Goal: Task Accomplishment & Management: Complete application form

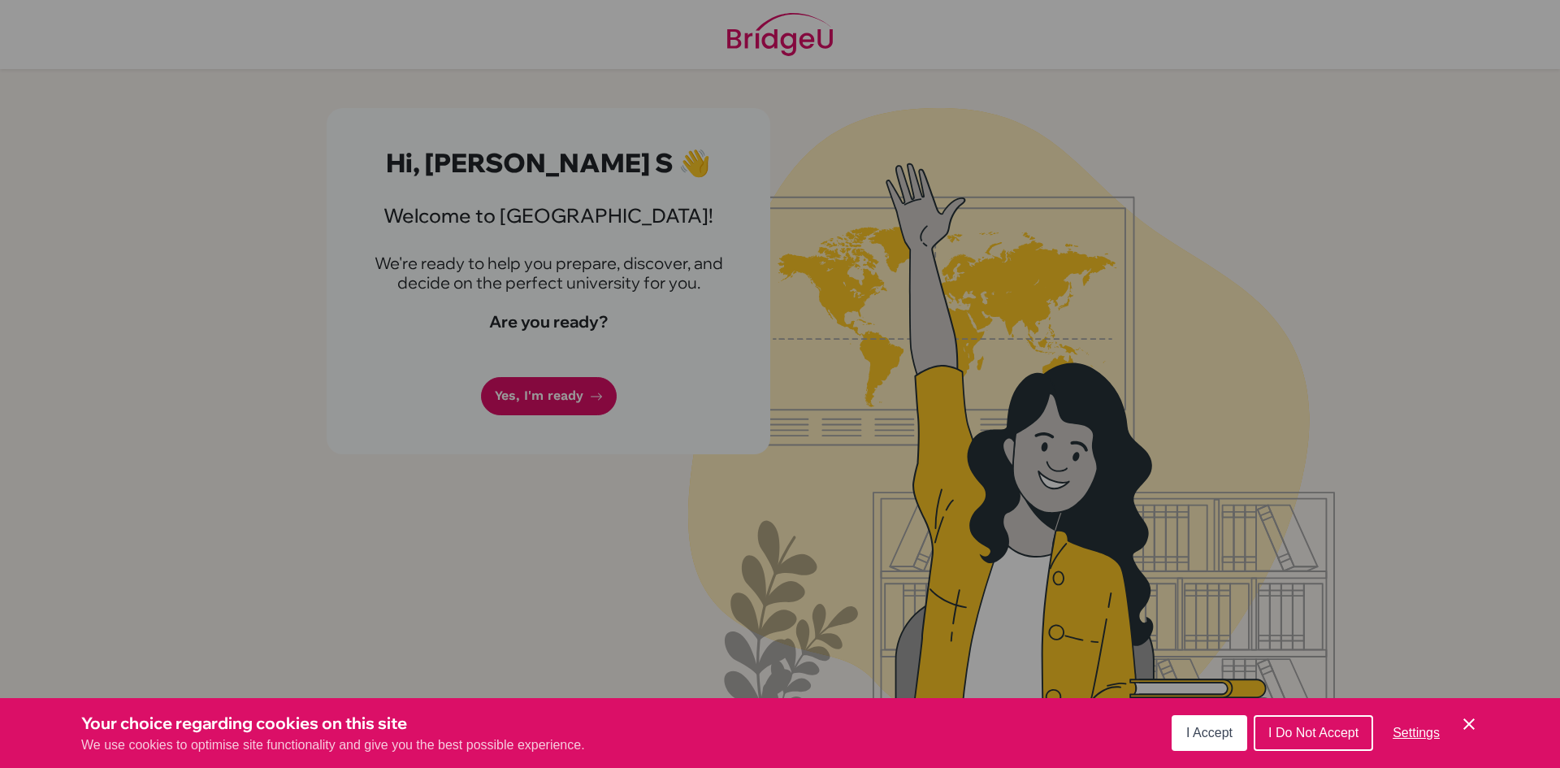
click at [1217, 742] on button "I Accept" at bounding box center [1209, 733] width 76 height 36
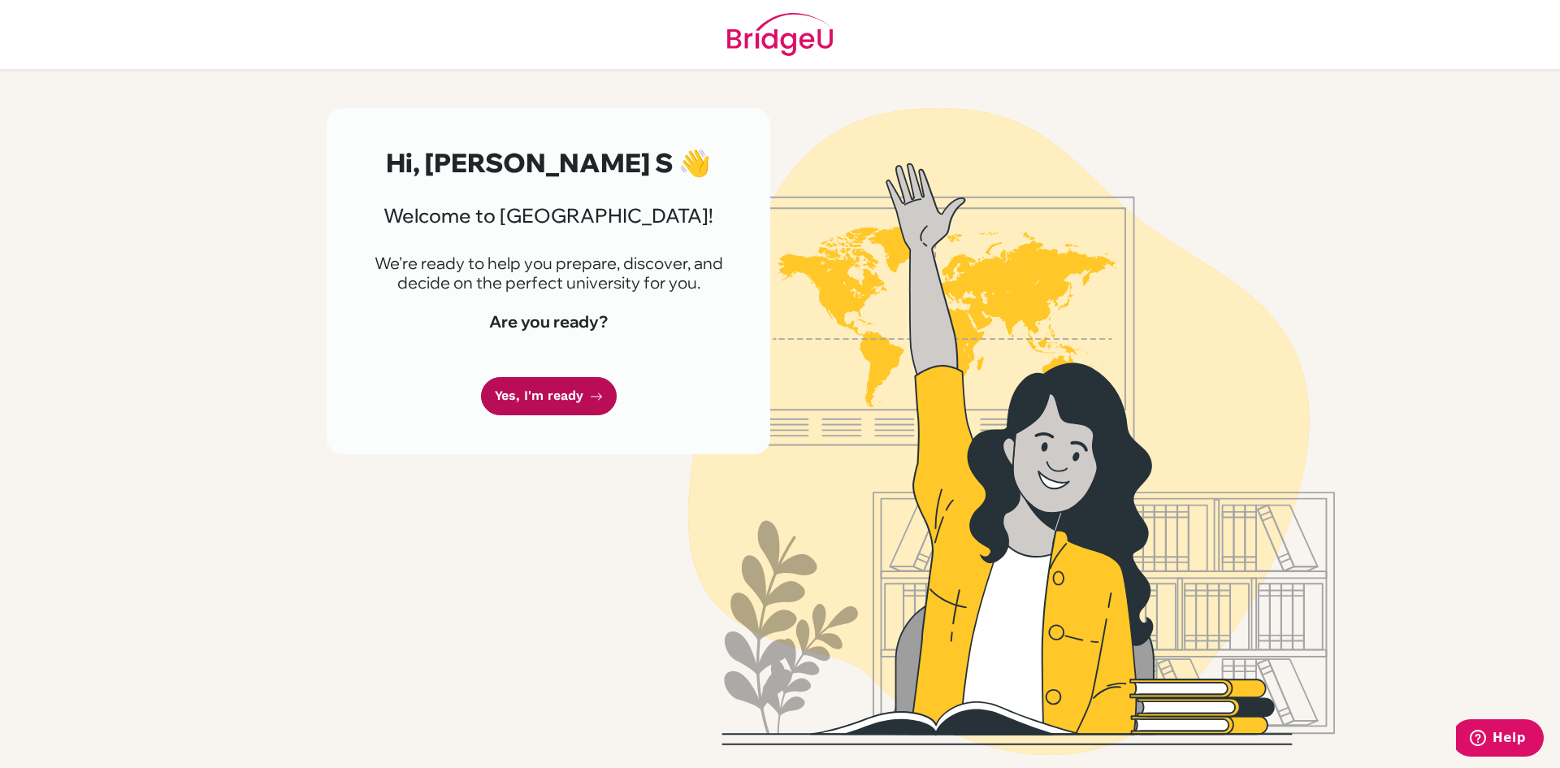
click at [540, 380] on link "Yes, I'm ready" at bounding box center [549, 396] width 136 height 38
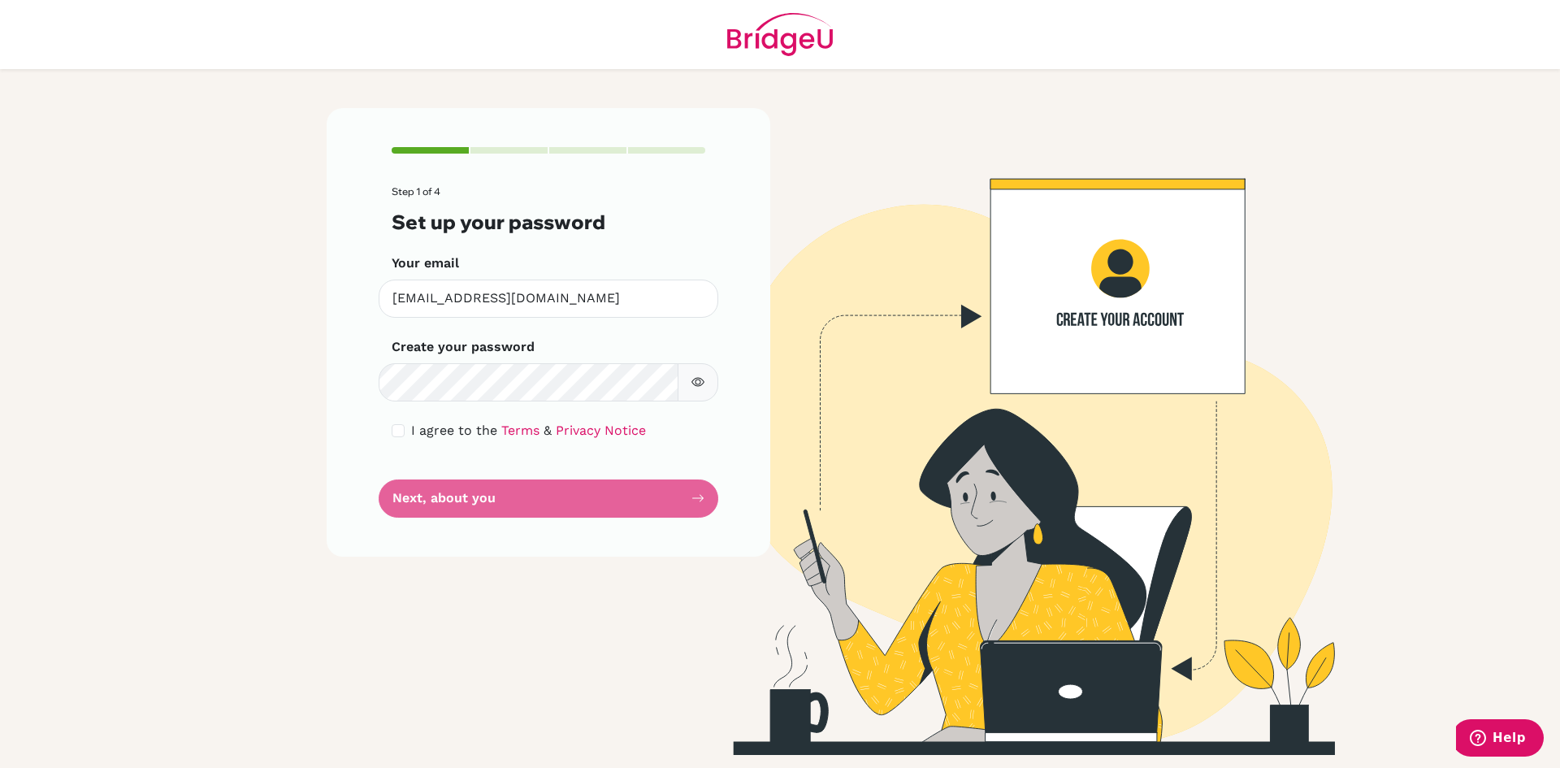
click at [704, 392] on button "button" at bounding box center [698, 382] width 41 height 38
click at [701, 388] on icon "button" at bounding box center [697, 381] width 13 height 13
click at [399, 430] on input "checkbox" at bounding box center [398, 430] width 13 height 13
checkbox input "true"
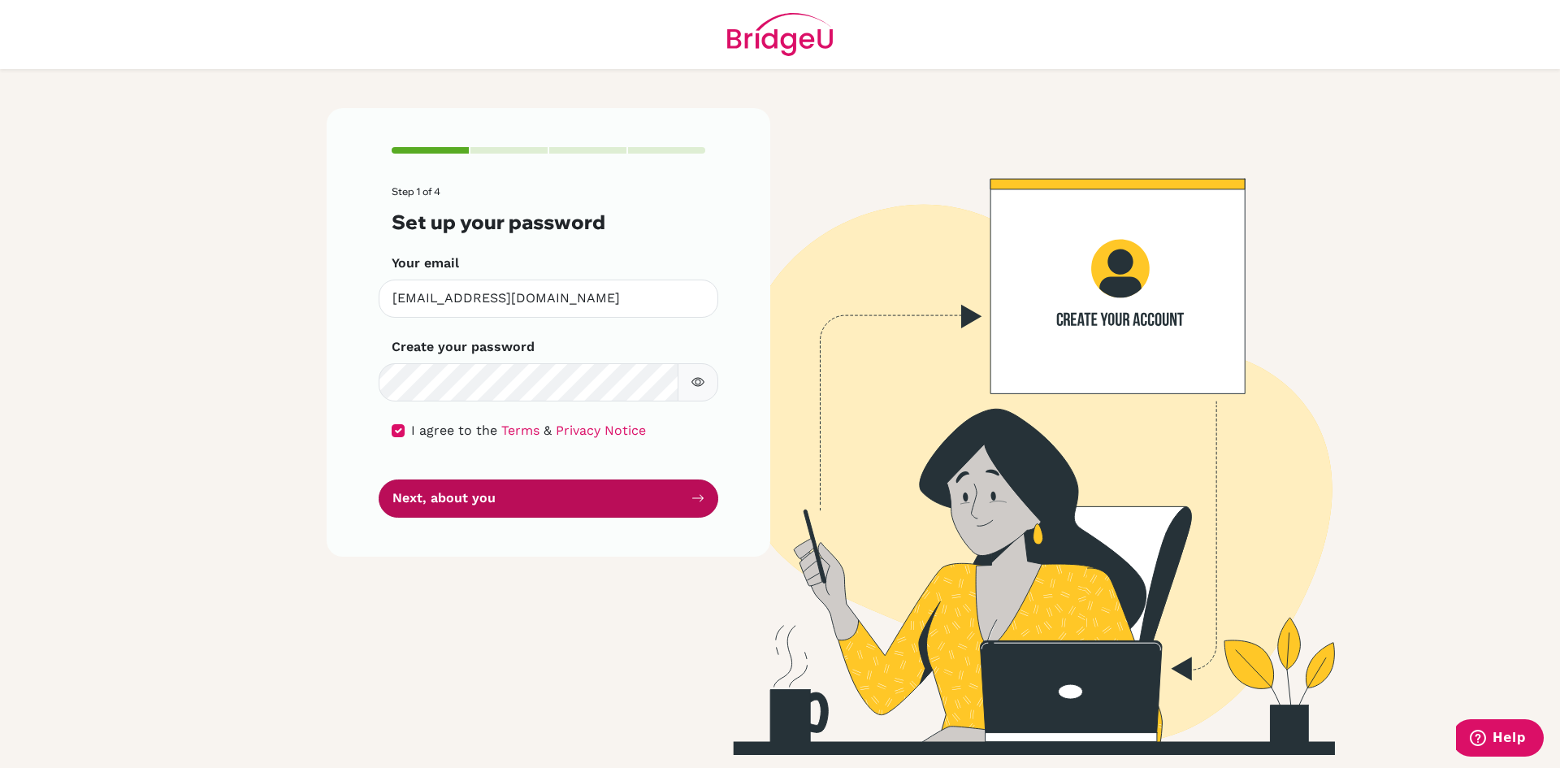
click at [453, 511] on button "Next, about you" at bounding box center [549, 498] width 340 height 38
